Goal: Information Seeking & Learning: Learn about a topic

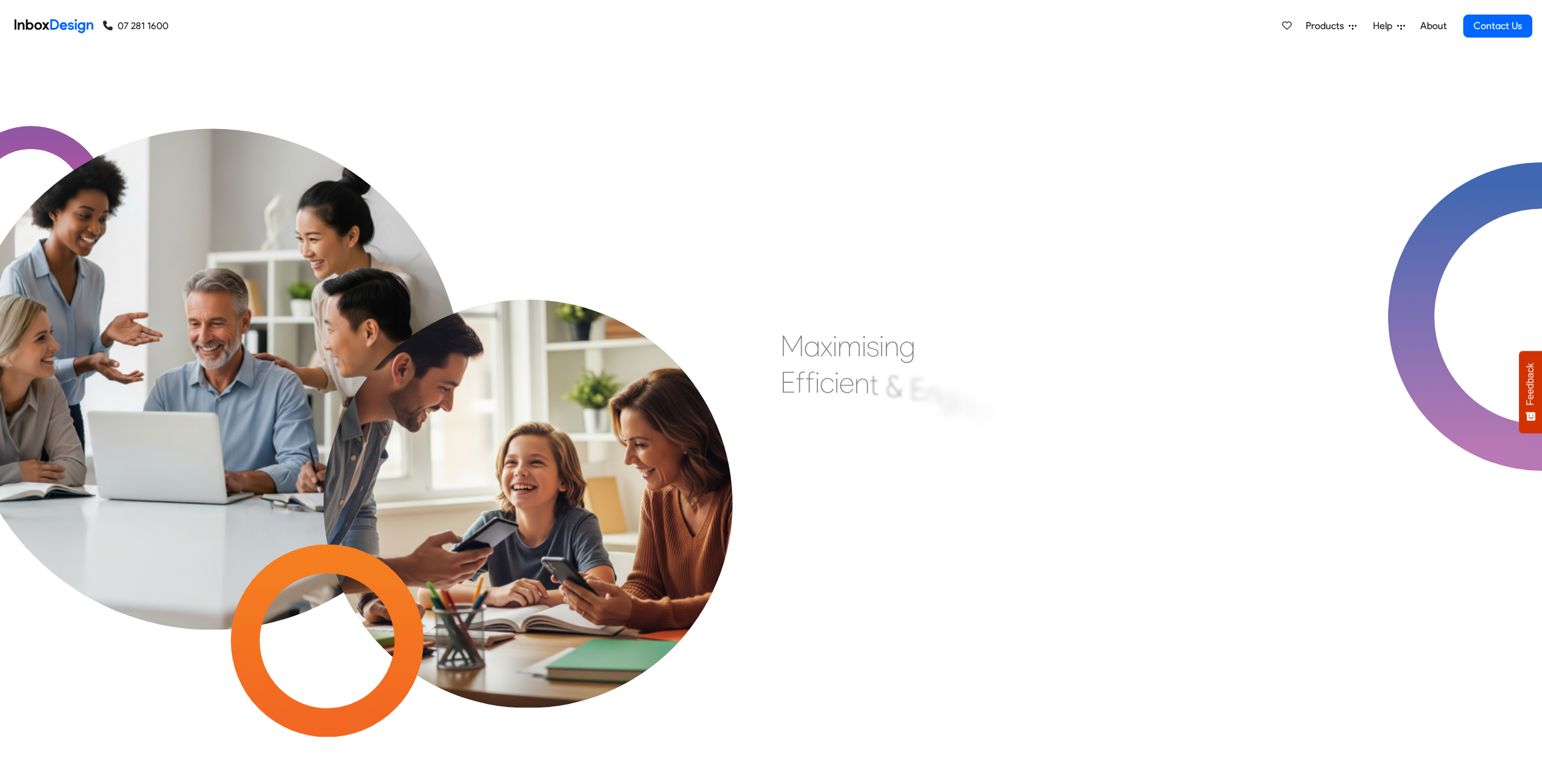
click at [1331, 23] on span "Products" at bounding box center [1327, 26] width 43 height 14
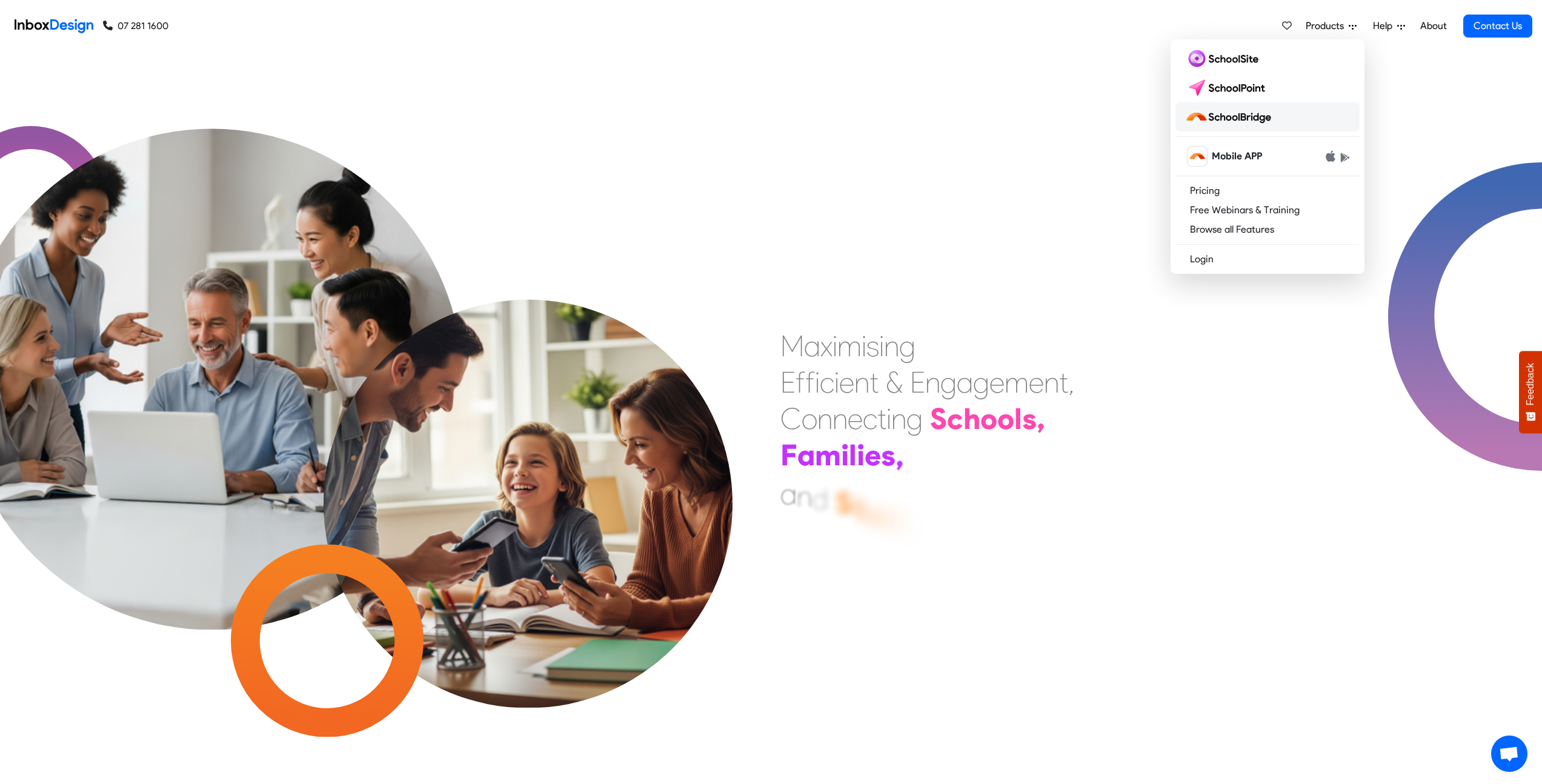
click at [1278, 117] on link at bounding box center [1267, 117] width 184 height 29
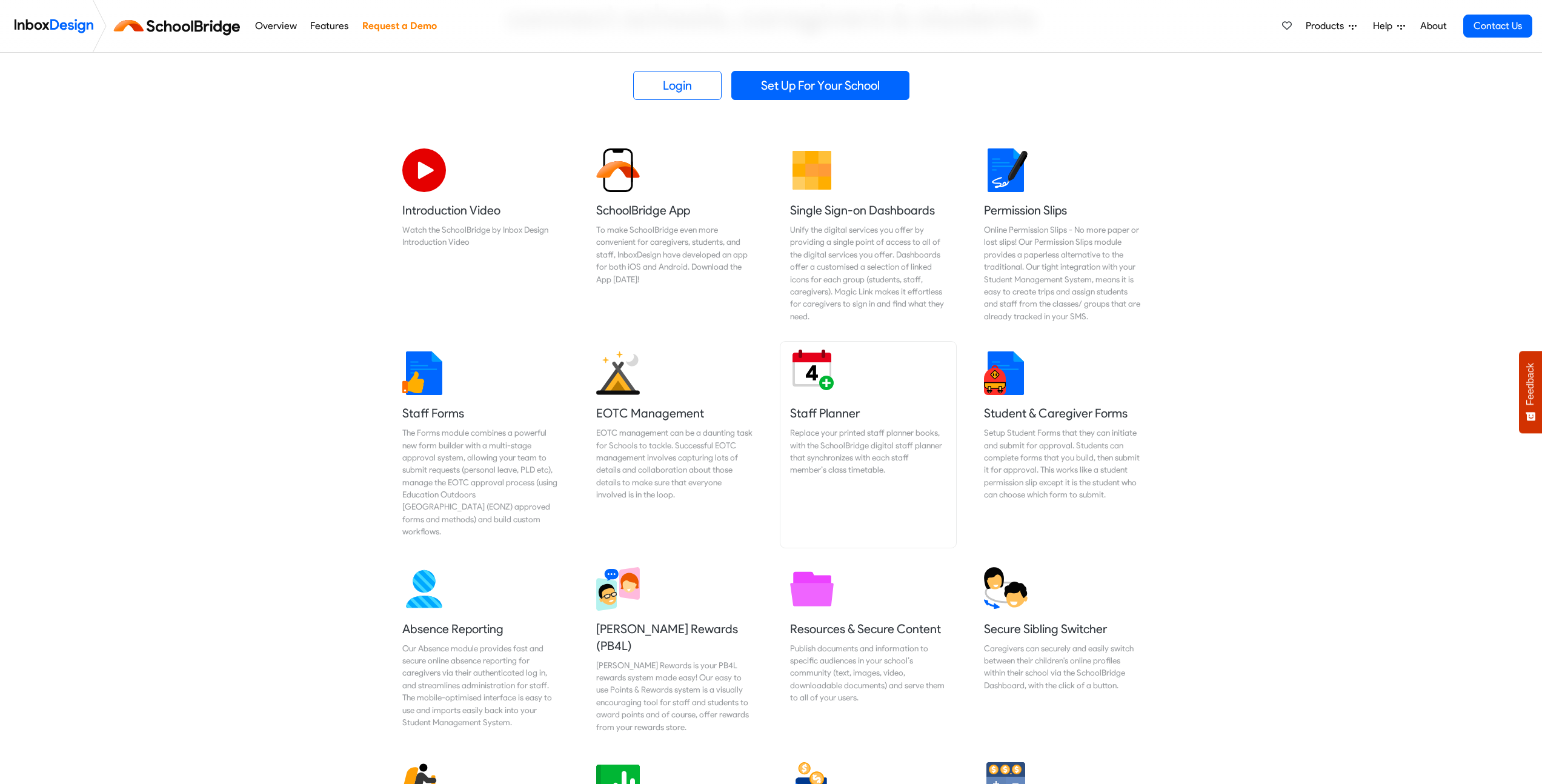
scroll to position [346, 0]
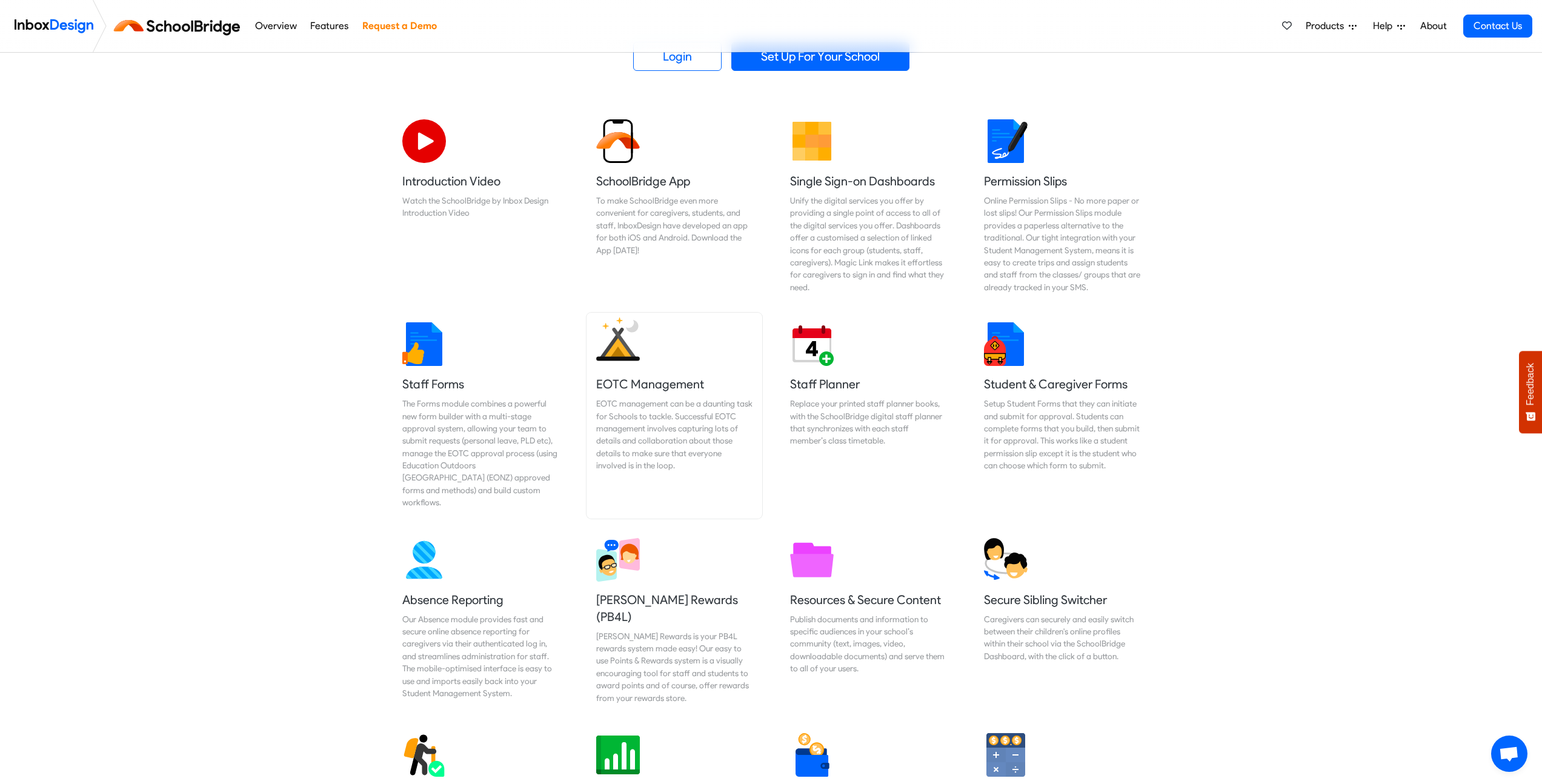
click at [639, 358] on img at bounding box center [618, 339] width 44 height 44
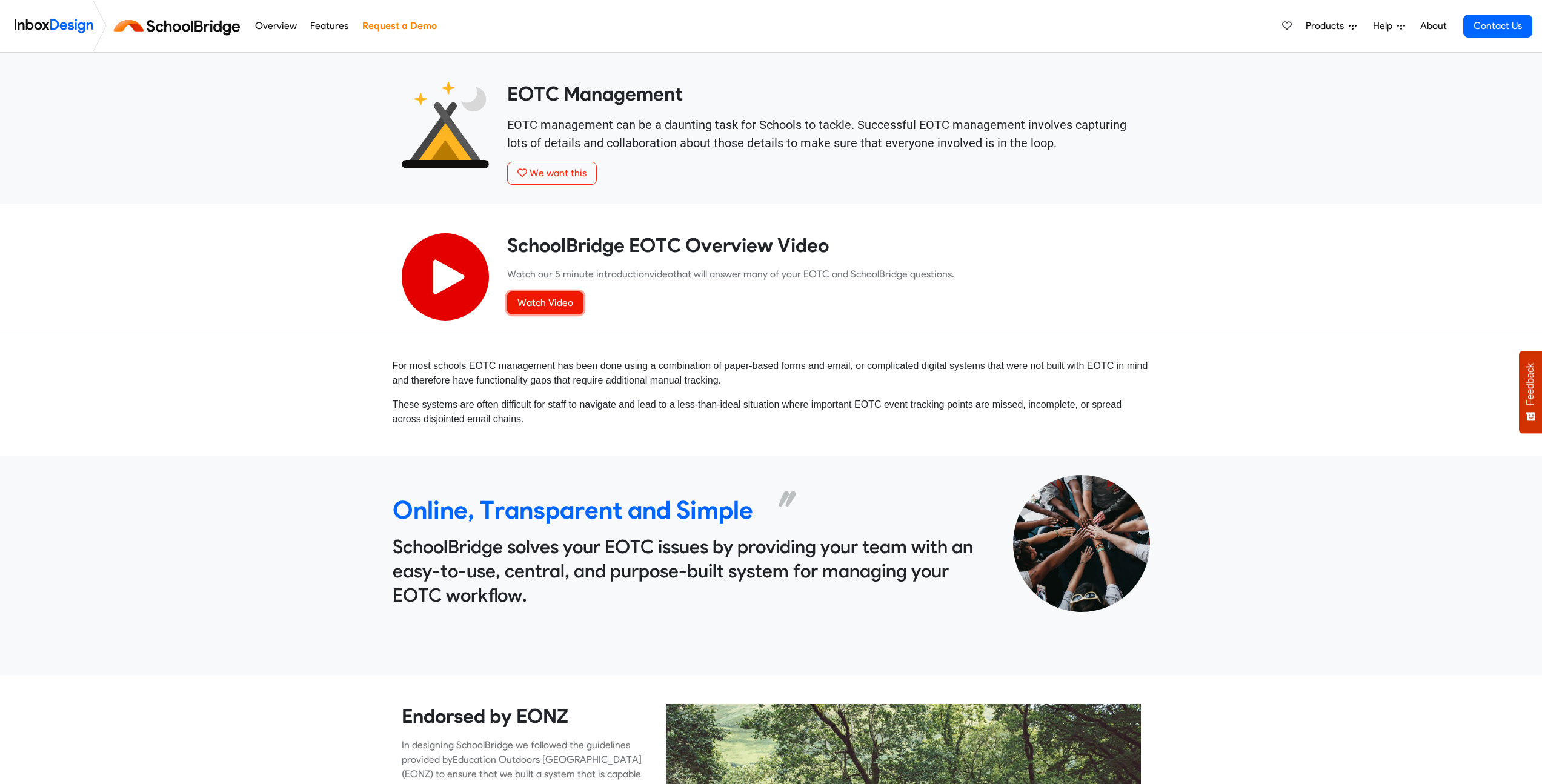
click at [556, 300] on link "Watch Video" at bounding box center [545, 302] width 76 height 23
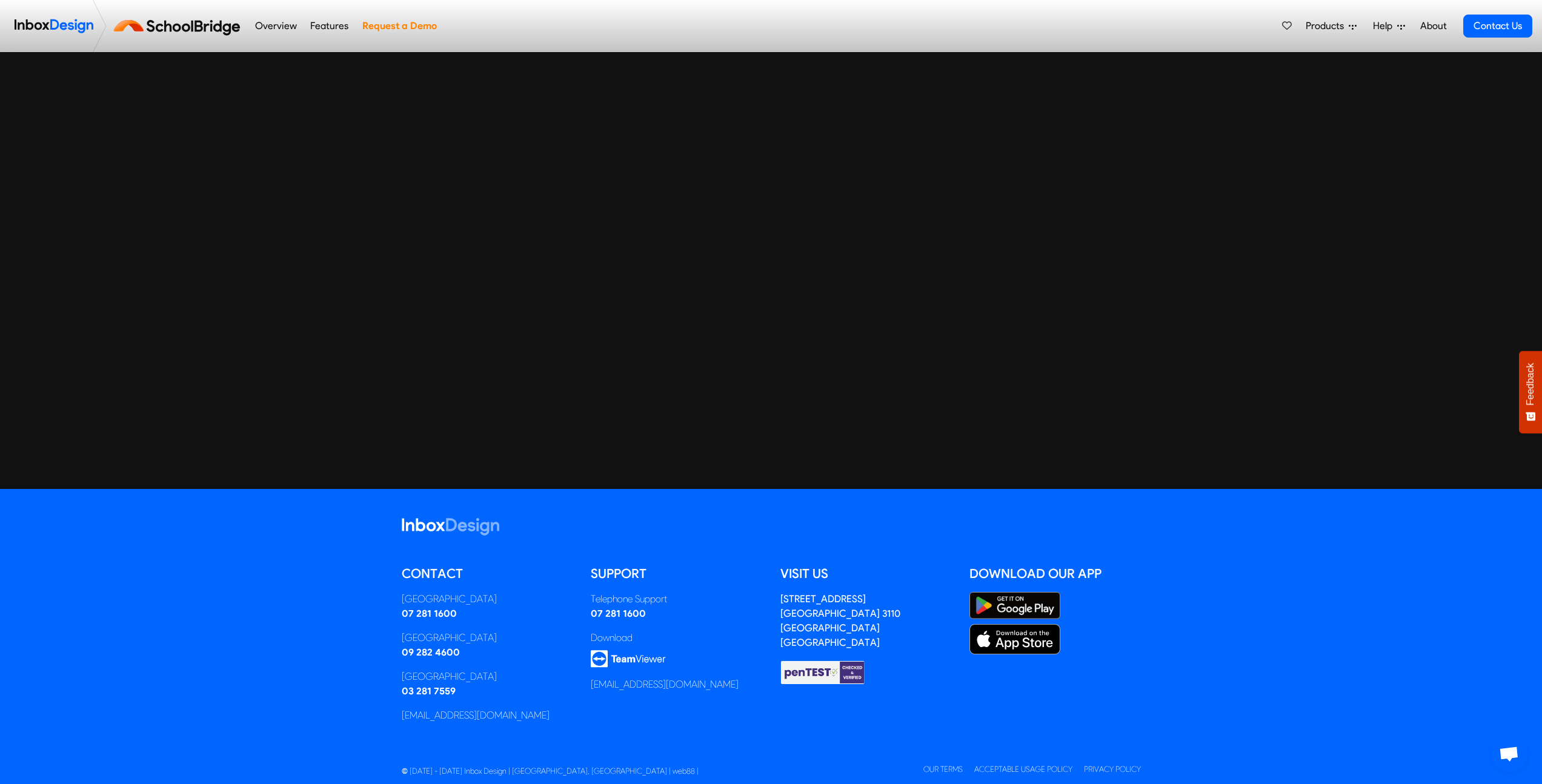
scroll to position [3240, 0]
